Goal: Communication & Community: Participate in discussion

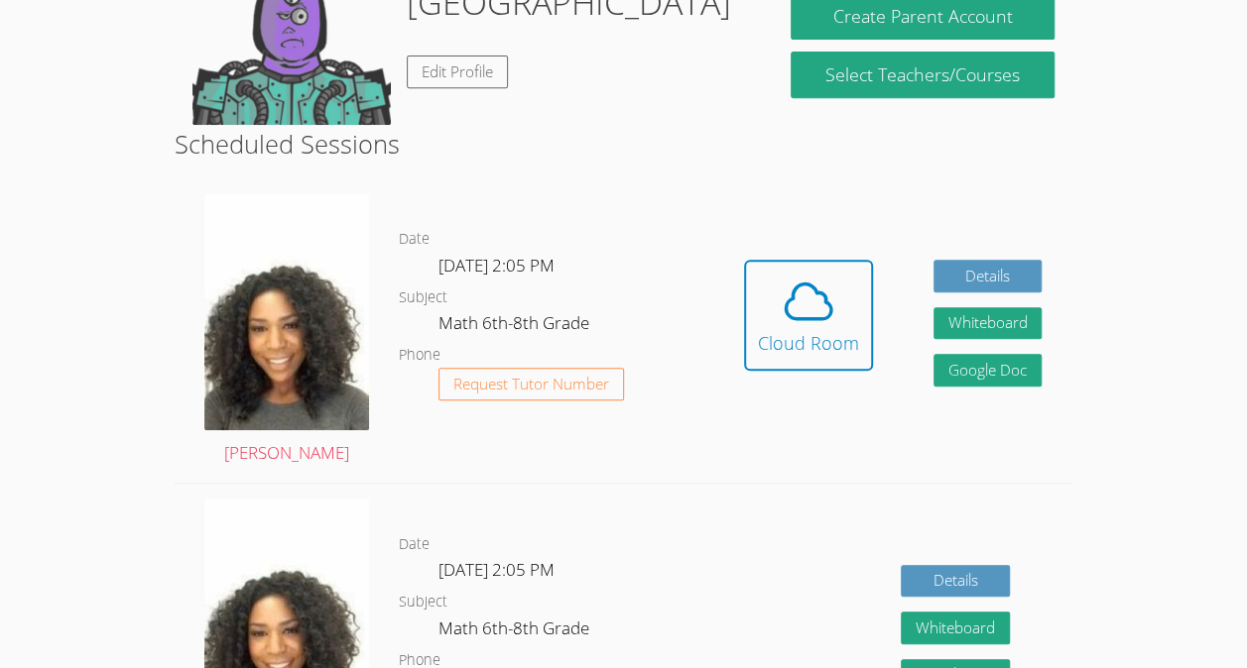
scroll to position [401, 0]
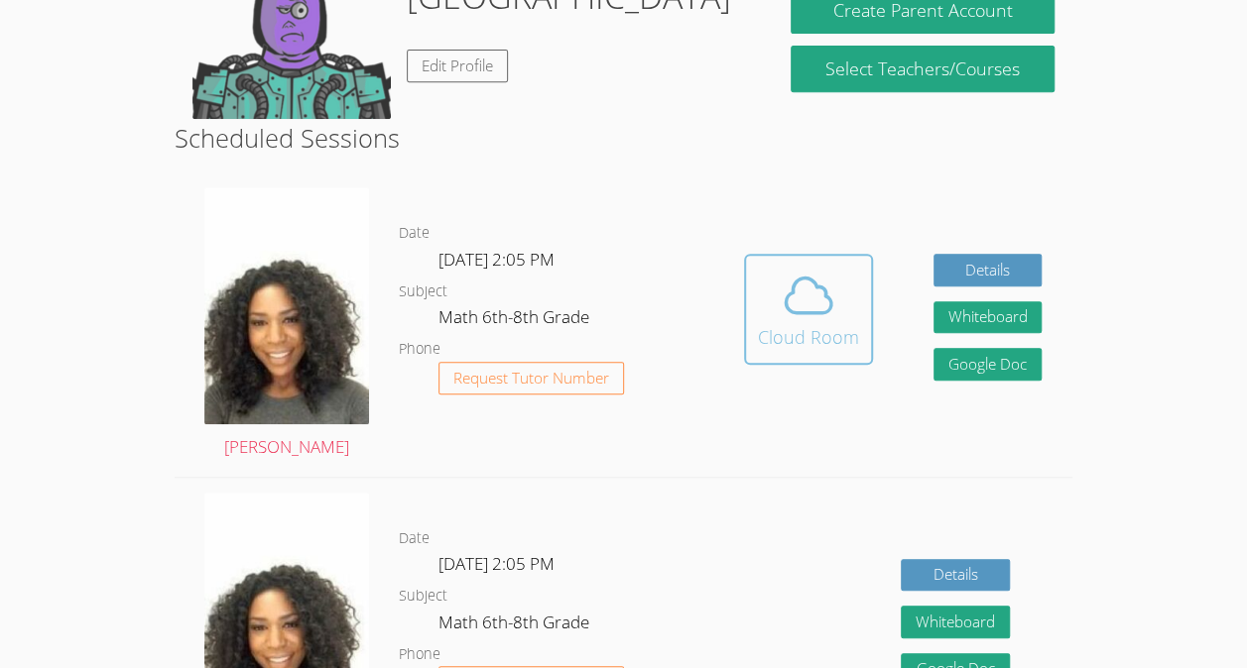
click at [795, 291] on icon at bounding box center [808, 296] width 56 height 56
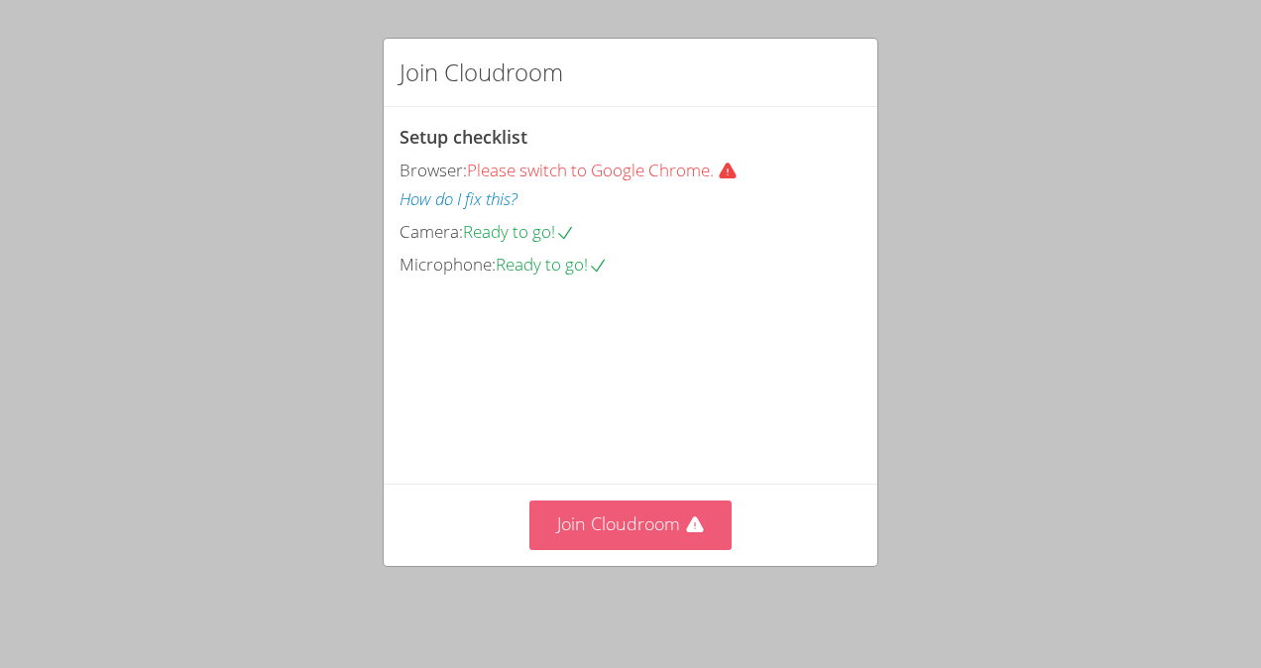
click at [631, 527] on button "Join Cloudroom" at bounding box center [631, 525] width 203 height 49
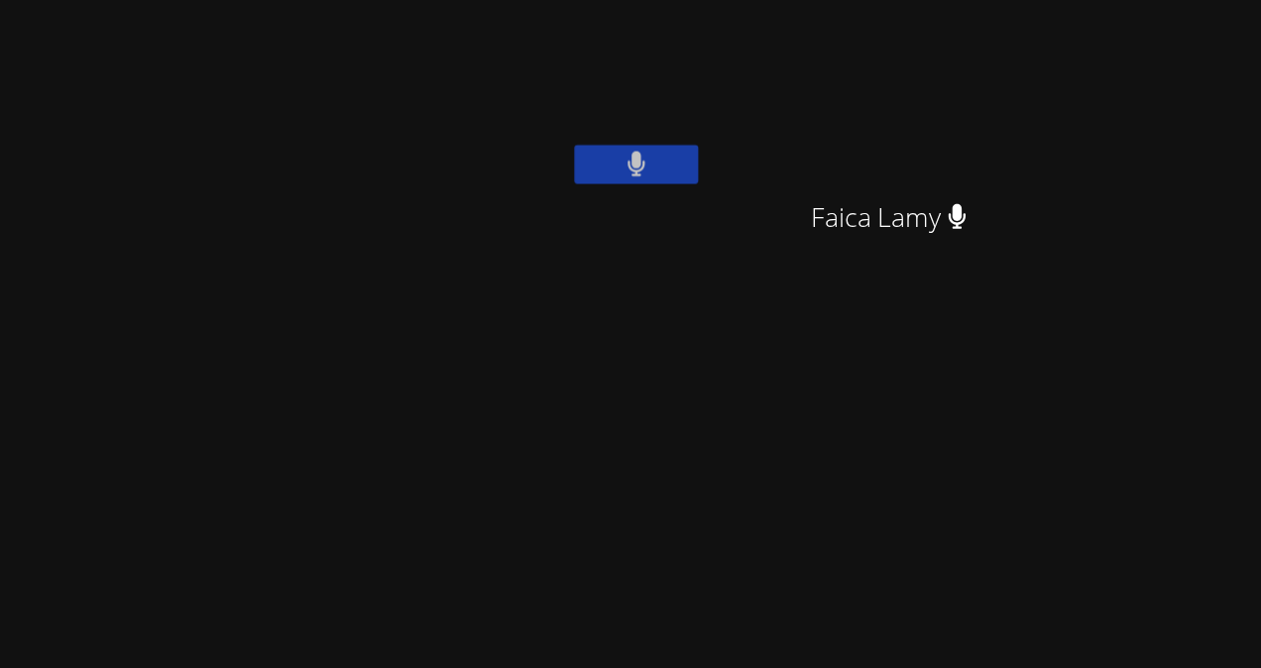
click at [859, 145] on div "Leynie Delva" at bounding box center [741, 79] width 236 height 142
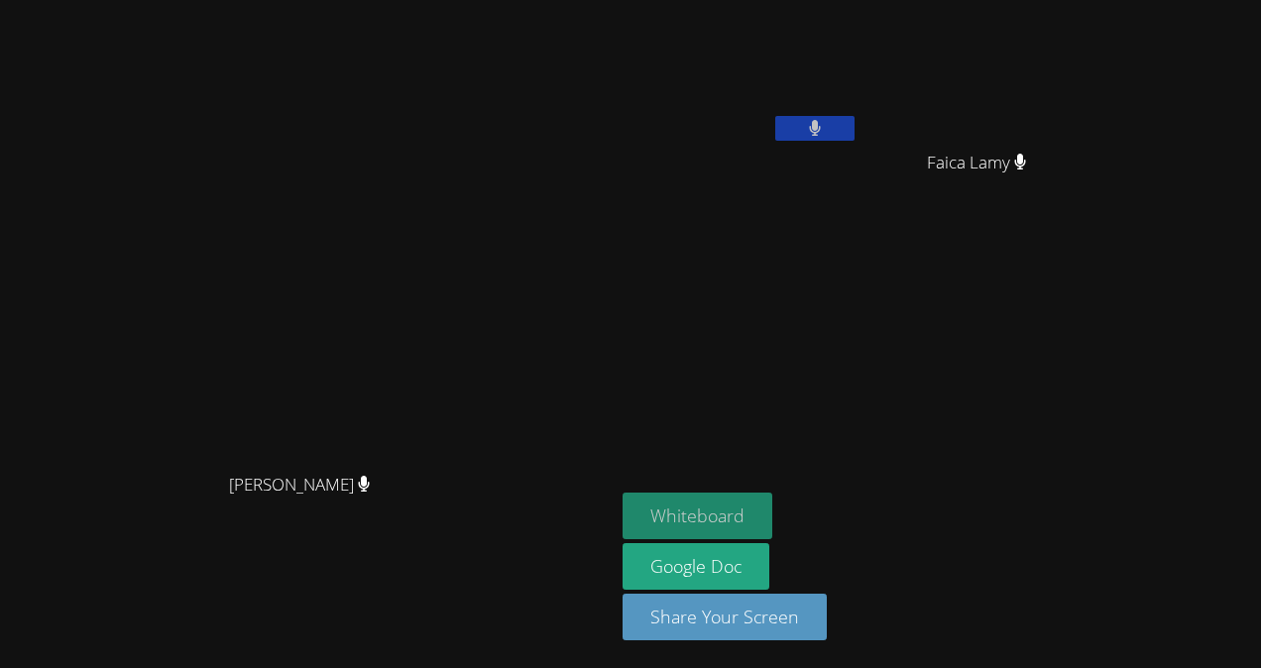
click at [773, 522] on button "Whiteboard" at bounding box center [698, 516] width 150 height 47
click at [855, 129] on button at bounding box center [815, 128] width 79 height 25
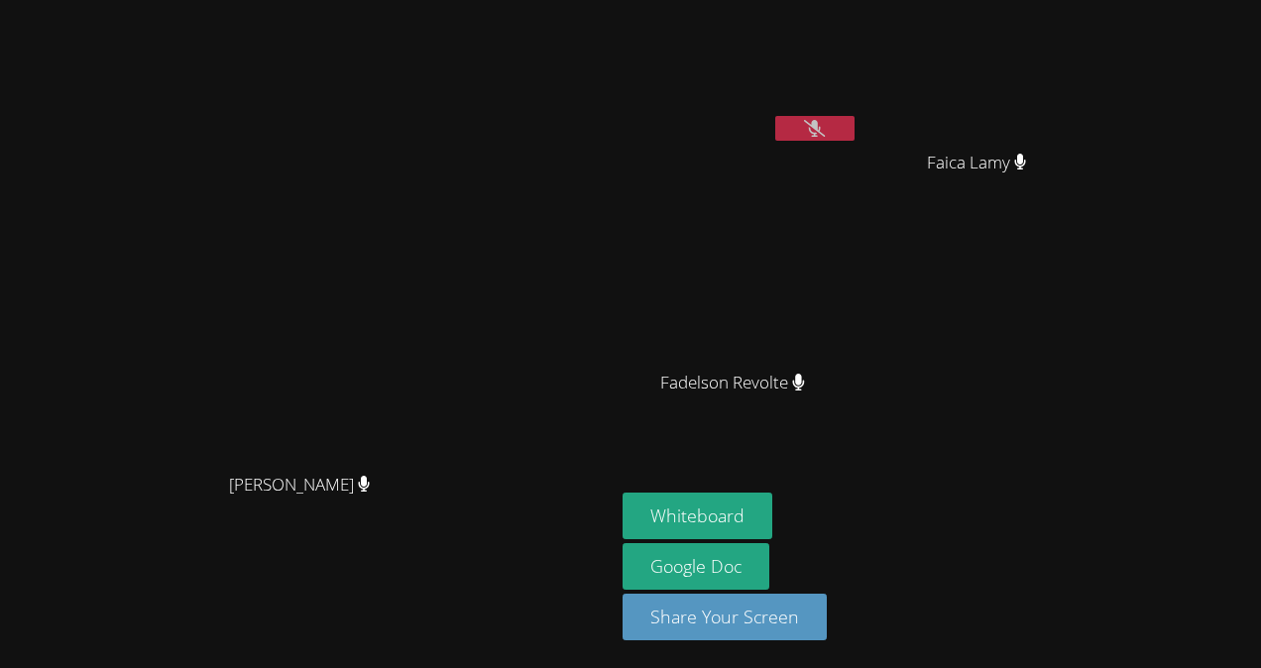
click at [859, 104] on video at bounding box center [741, 74] width 236 height 133
click at [855, 134] on button at bounding box center [815, 128] width 79 height 25
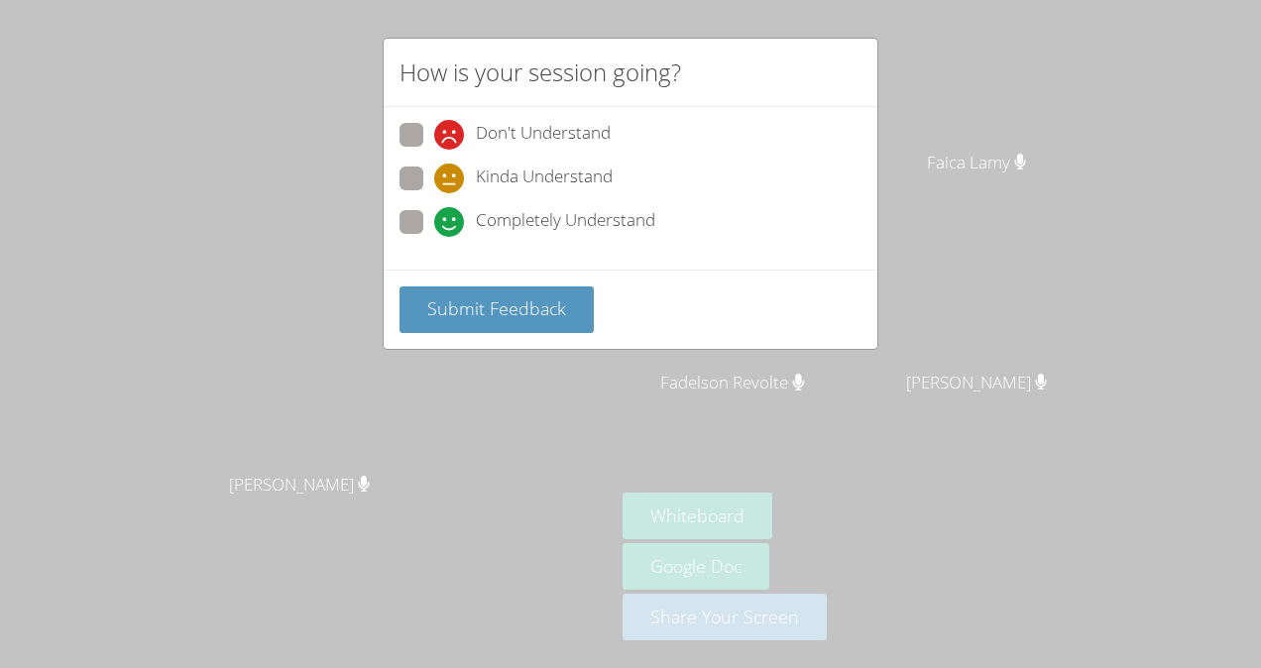
click at [572, 169] on span "Kinda Understand" at bounding box center [544, 179] width 137 height 30
click at [451, 169] on input "Kinda Understand" at bounding box center [442, 175] width 17 height 17
radio input "true"
click at [530, 311] on span "Submit Feedback" at bounding box center [496, 309] width 139 height 24
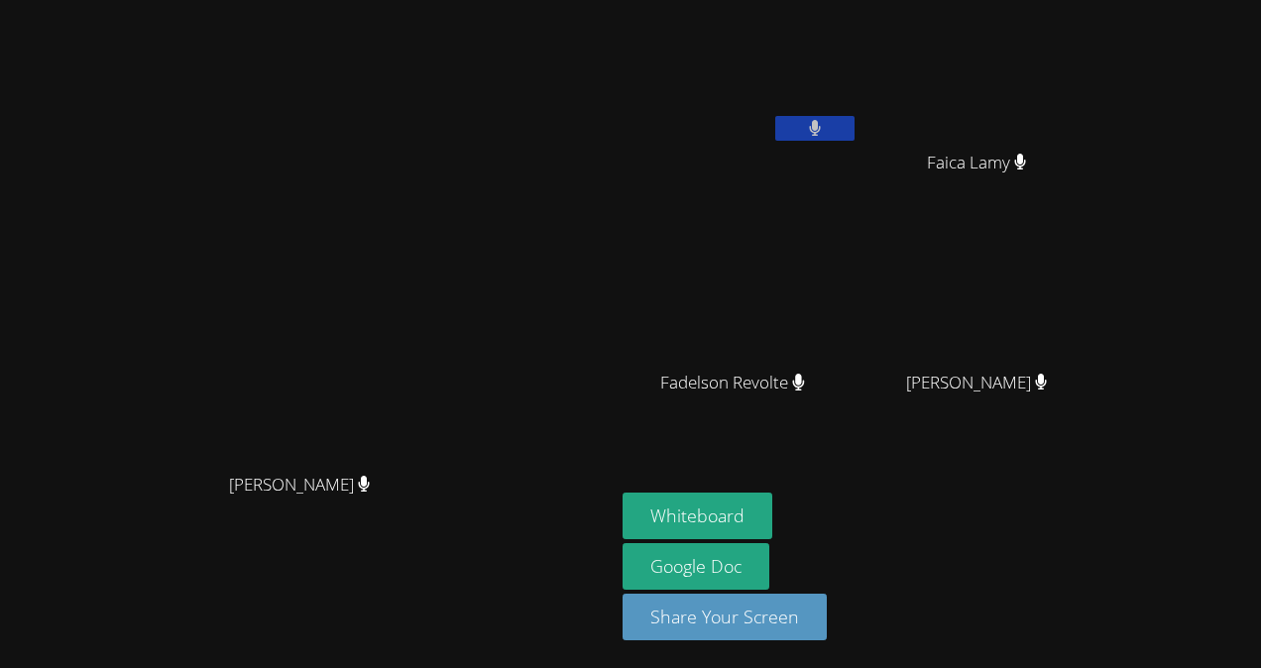
click at [1053, 236] on video at bounding box center [985, 294] width 236 height 133
click at [825, 127] on icon at bounding box center [814, 128] width 21 height 17
click at [855, 136] on button at bounding box center [815, 128] width 79 height 25
click at [855, 125] on button at bounding box center [815, 128] width 79 height 25
